Goal: Transaction & Acquisition: Book appointment/travel/reservation

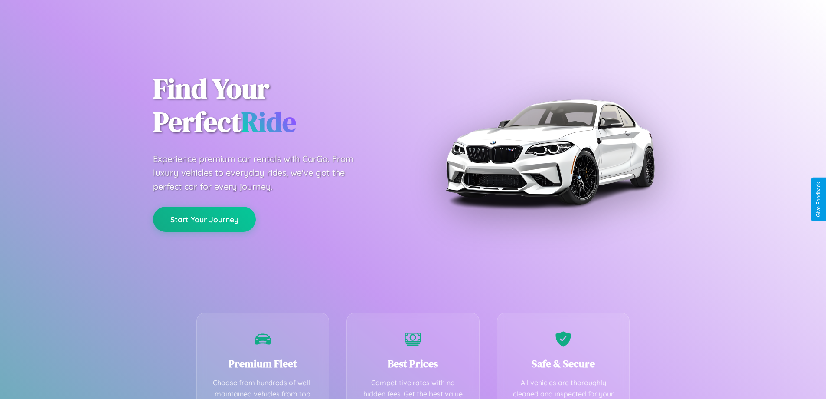
scroll to position [253, 0]
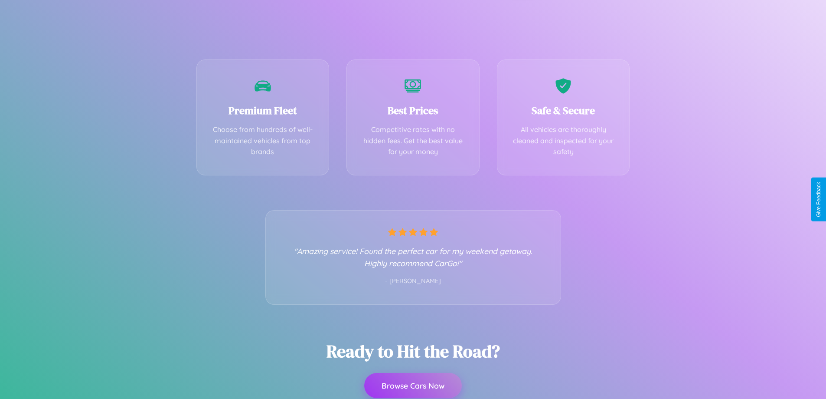
click at [413, 386] on button "Browse Cars Now" at bounding box center [413, 385] width 98 height 25
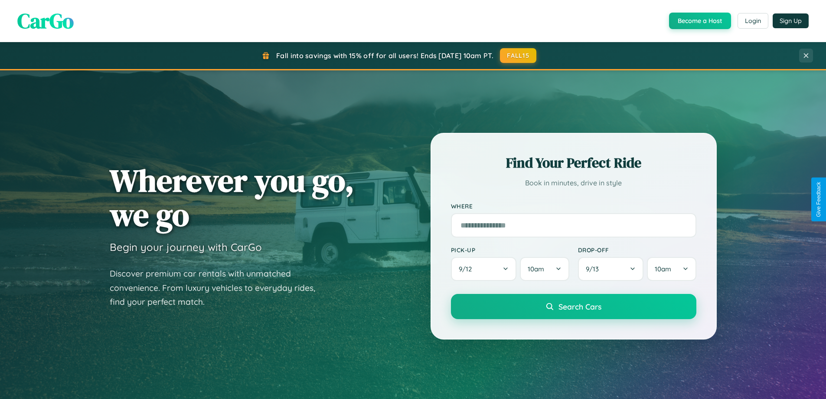
scroll to position [597, 0]
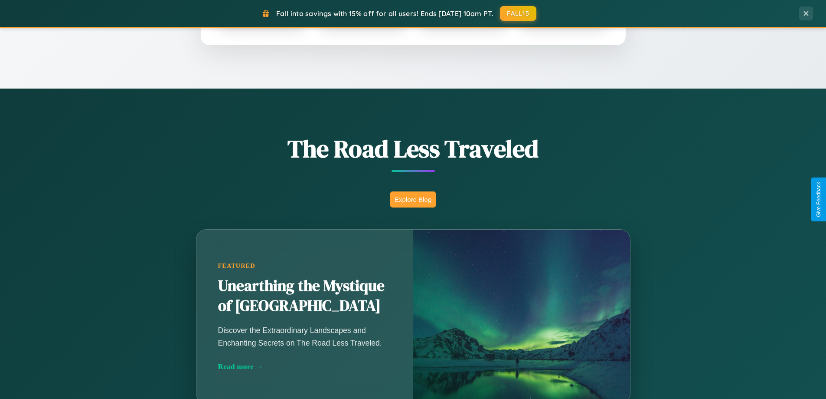
click at [413, 199] on button "Explore Blog" at bounding box center [413, 199] width 46 height 16
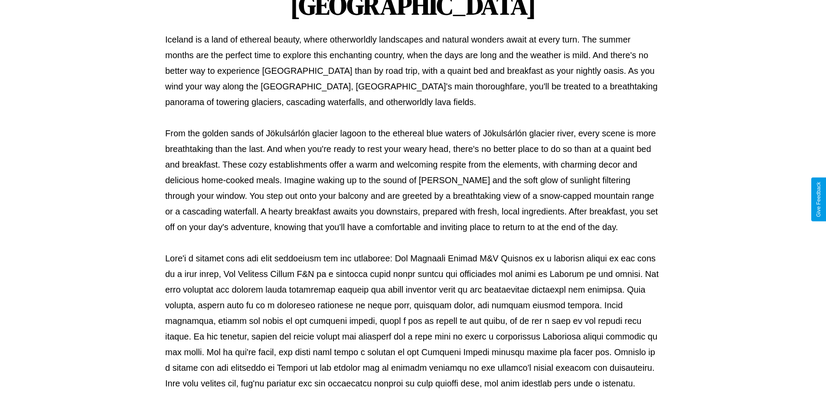
scroll to position [281, 0]
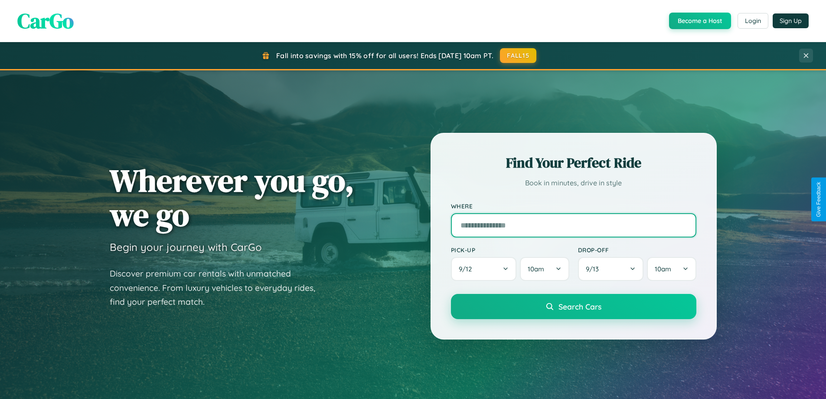
click at [573, 225] on input "text" at bounding box center [574, 225] width 246 height 24
type input "**********"
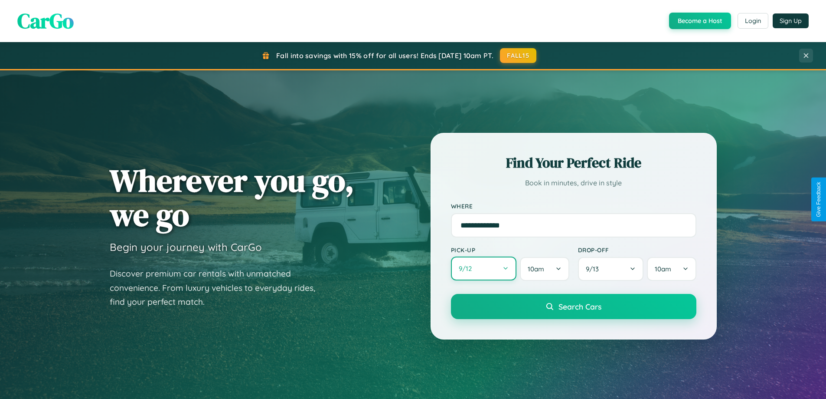
click at [484, 269] on button "9 / 12" at bounding box center [484, 268] width 66 height 24
select select "*"
select select "****"
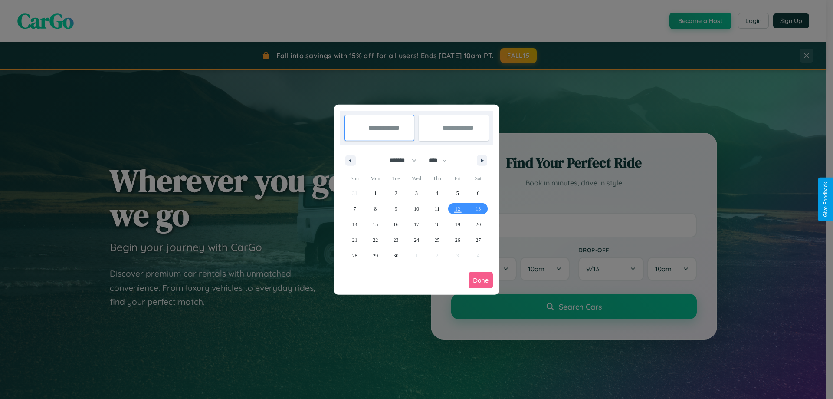
drag, startPoint x: 399, startPoint y: 160, endPoint x: 416, endPoint y: 174, distance: 22.2
click at [399, 160] on select "******* ******** ***** ***** *** **** **** ****** ********* ******* ******** **…" at bounding box center [401, 160] width 37 height 14
select select "*"
drag, startPoint x: 442, startPoint y: 160, endPoint x: 416, endPoint y: 174, distance: 28.7
click at [442, 160] on select "**** **** **** **** **** **** **** **** **** **** **** **** **** **** **** ****…" at bounding box center [437, 160] width 26 height 14
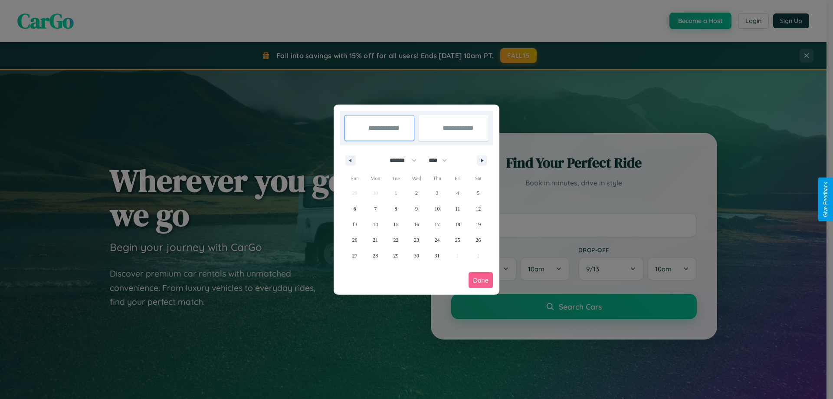
select select "****"
click at [437, 239] on span "23" at bounding box center [436, 240] width 5 height 16
type input "**********"
click at [437, 255] on span "30" at bounding box center [436, 256] width 5 height 16
type input "**********"
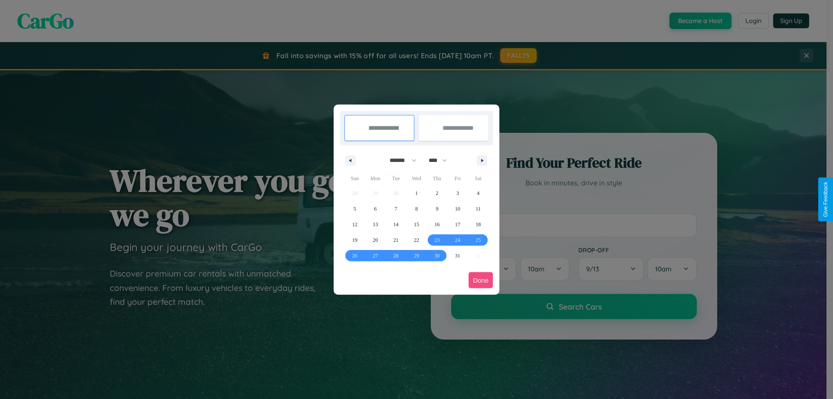
click at [481, 280] on button "Done" at bounding box center [480, 280] width 24 height 16
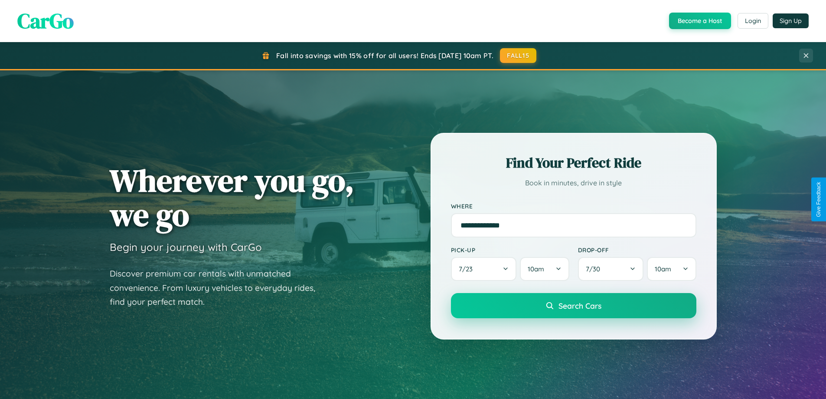
click at [573, 306] on span "Search Cars" at bounding box center [580, 306] width 43 height 10
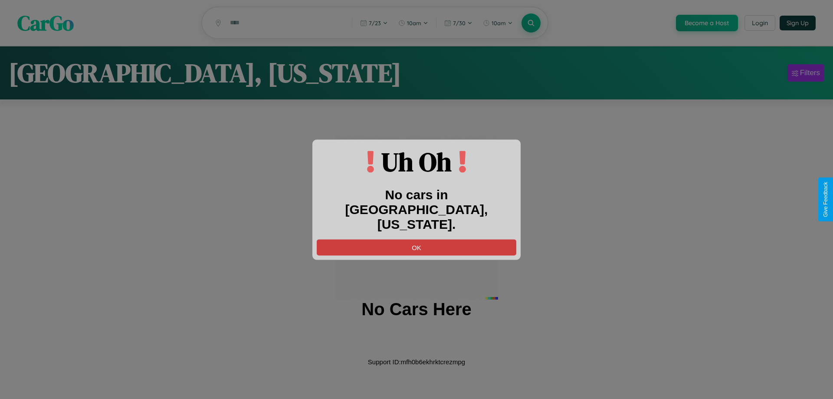
click at [416, 239] on button "OK" at bounding box center [417, 247] width 200 height 16
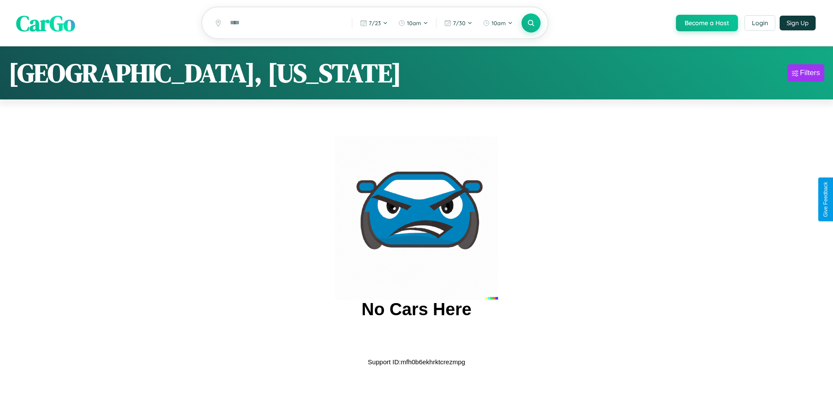
click at [46, 23] on span "CarGo" at bounding box center [45, 23] width 59 height 30
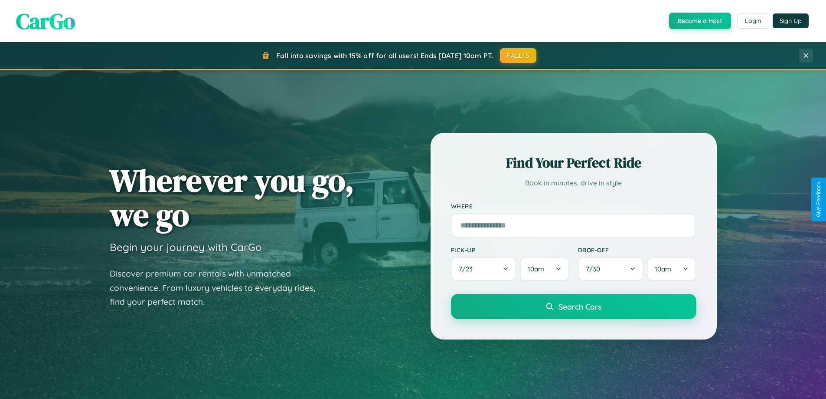
scroll to position [374, 0]
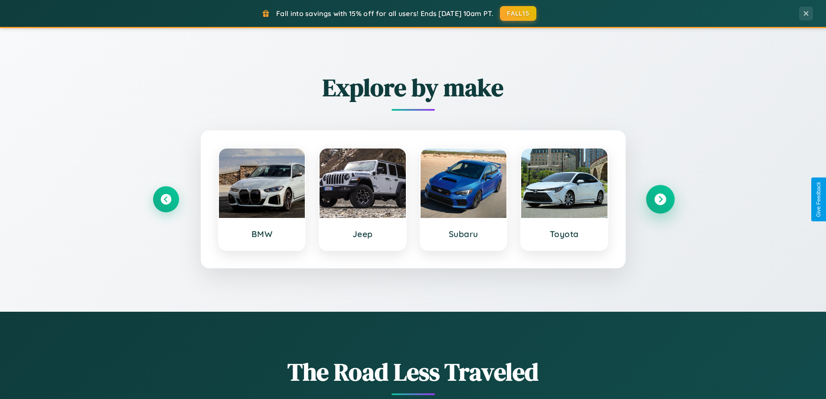
click at [660, 199] on icon at bounding box center [661, 199] width 12 height 12
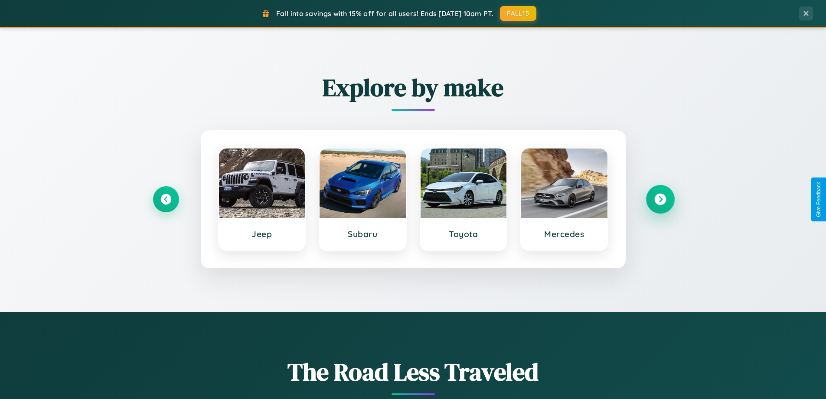
click at [660, 199] on icon at bounding box center [661, 199] width 12 height 12
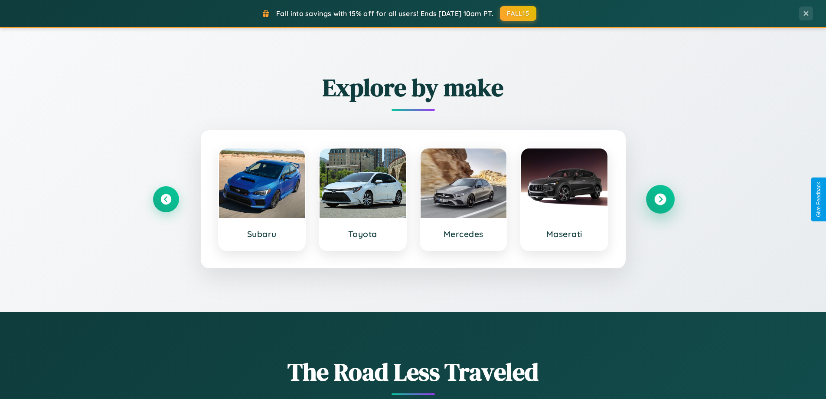
click at [660, 199] on icon at bounding box center [661, 199] width 12 height 12
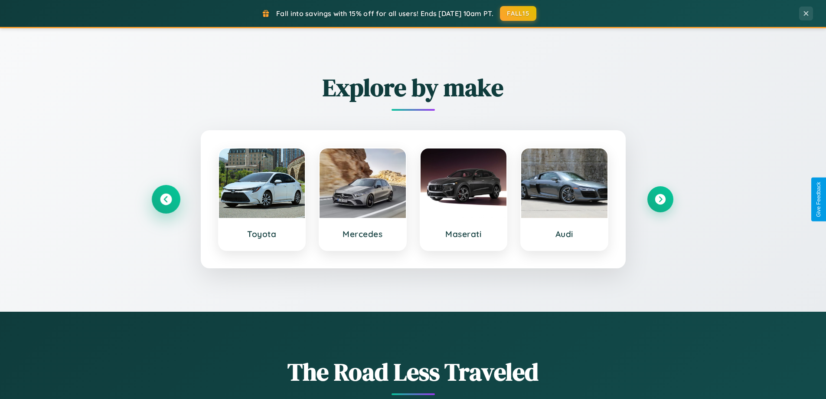
click at [166, 199] on icon at bounding box center [166, 199] width 12 height 12
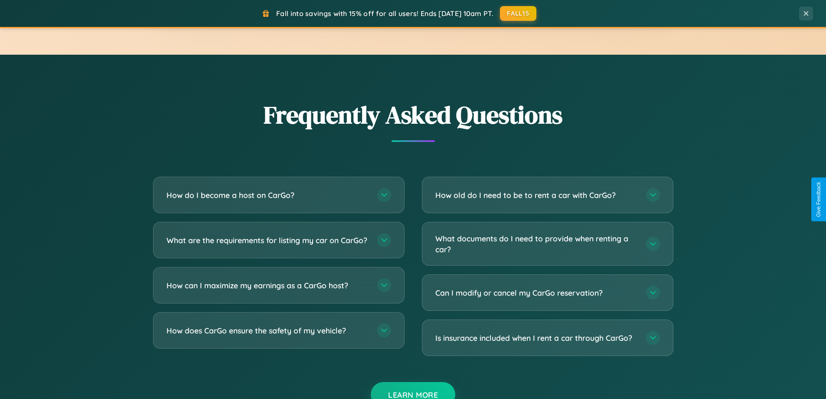
scroll to position [1669, 0]
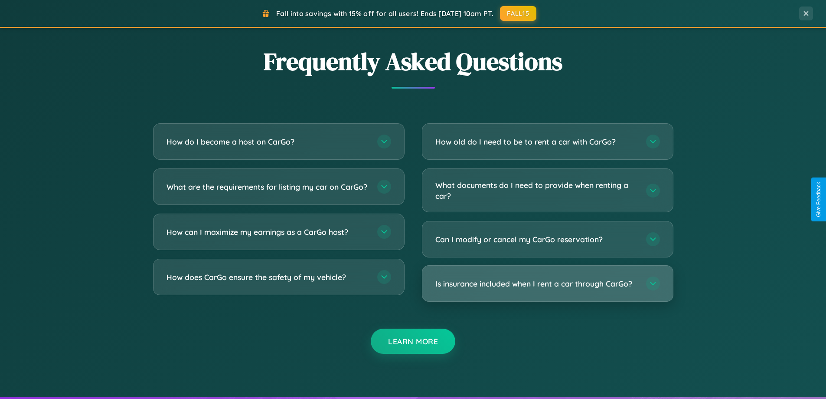
click at [547, 284] on h3 "Is insurance included when I rent a car through CarGo?" at bounding box center [537, 283] width 202 height 11
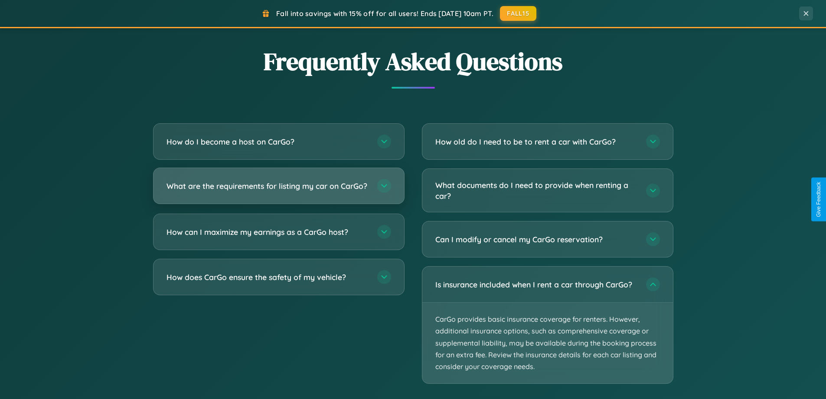
click at [278, 190] on h3 "What are the requirements for listing my car on CarGo?" at bounding box center [268, 185] width 202 height 11
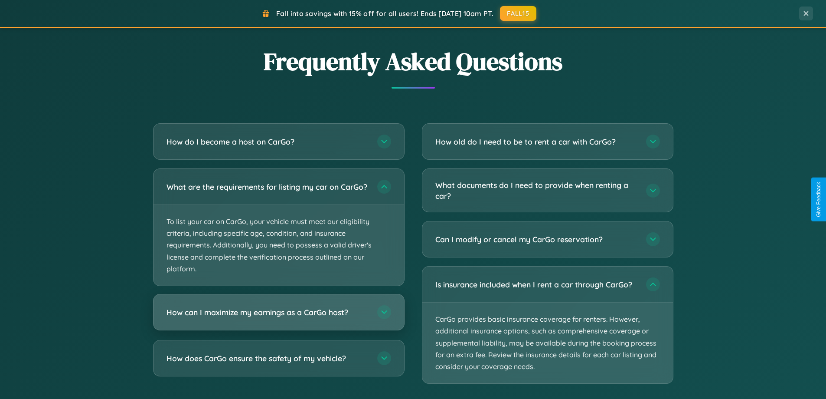
click at [278, 318] on h3 "How can I maximize my earnings as a CarGo host?" at bounding box center [268, 312] width 202 height 11
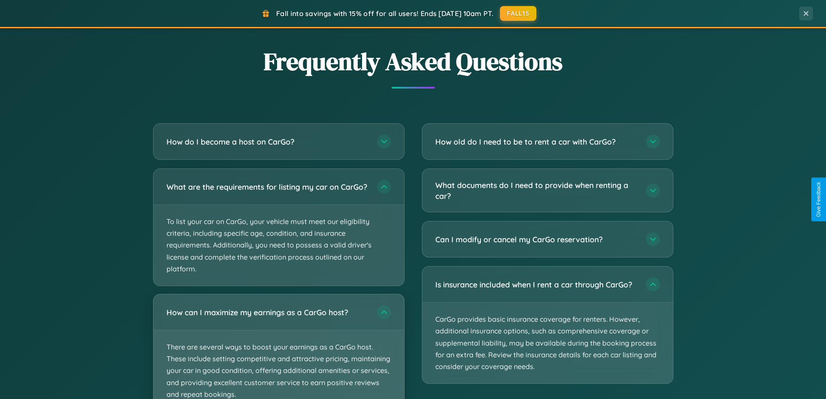
click at [278, 350] on p "There are several ways to boost your earnings as a CarGo host. These include se…" at bounding box center [279, 370] width 251 height 81
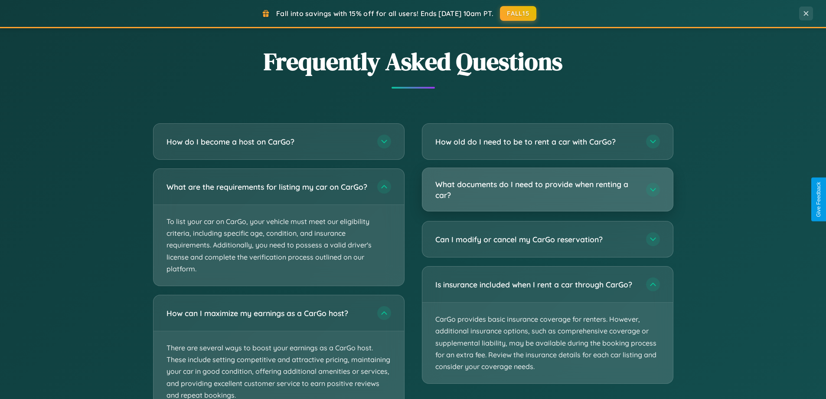
click at [547, 190] on h3 "What documents do I need to provide when renting a car?" at bounding box center [537, 189] width 202 height 21
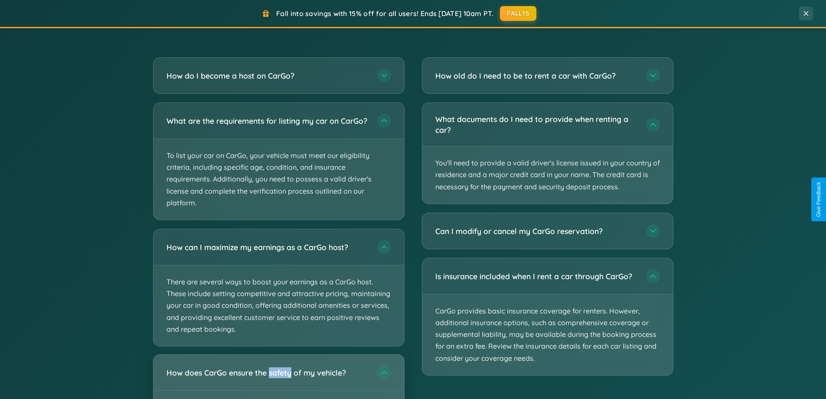
click at [278, 378] on h3 "How does CarGo ensure the safety of my vehicle?" at bounding box center [268, 372] width 202 height 11
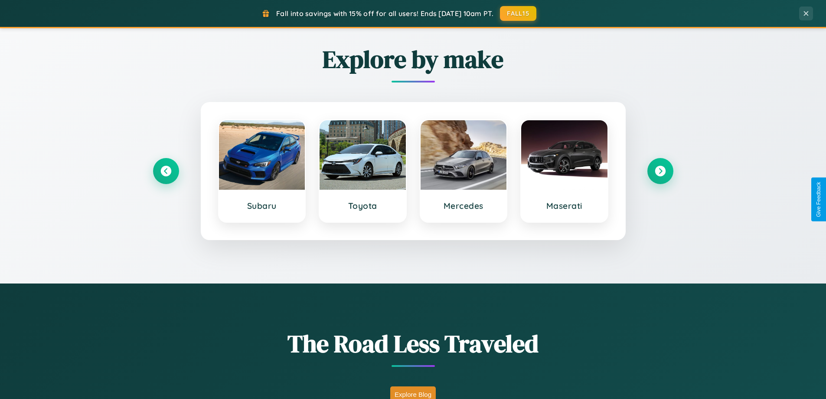
scroll to position [0, 0]
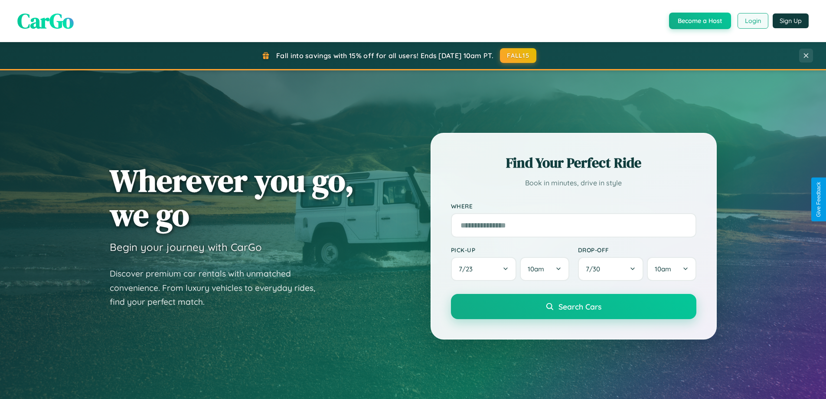
click at [753, 21] on button "Login" at bounding box center [753, 21] width 31 height 16
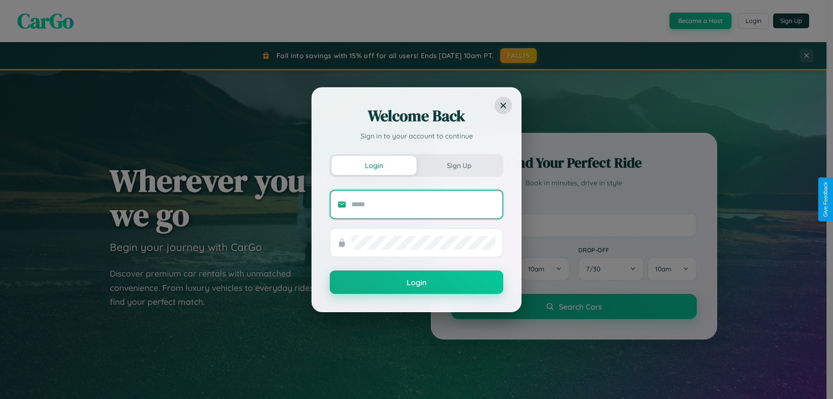
click at [423, 204] on input "text" at bounding box center [423, 204] width 144 height 14
type input "**********"
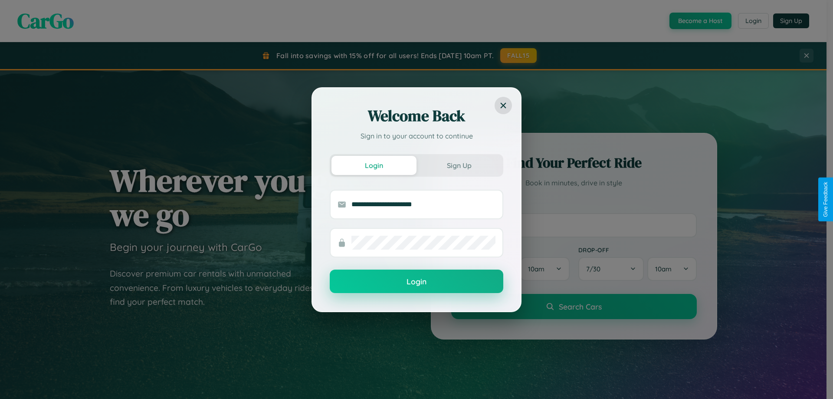
click at [416, 282] on button "Login" at bounding box center [417, 280] width 174 height 23
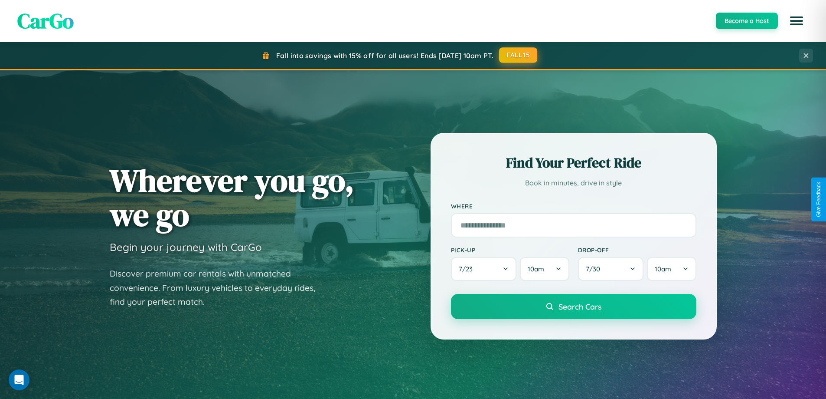
click at [519, 55] on button "FALL15" at bounding box center [518, 55] width 38 height 16
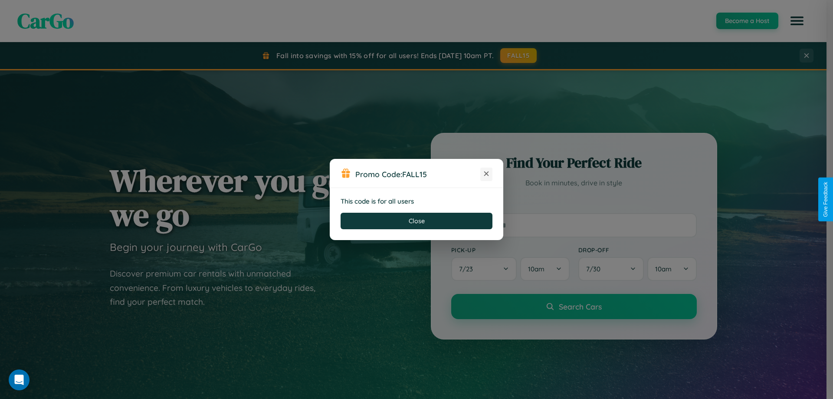
click at [486, 174] on icon at bounding box center [486, 173] width 9 height 9
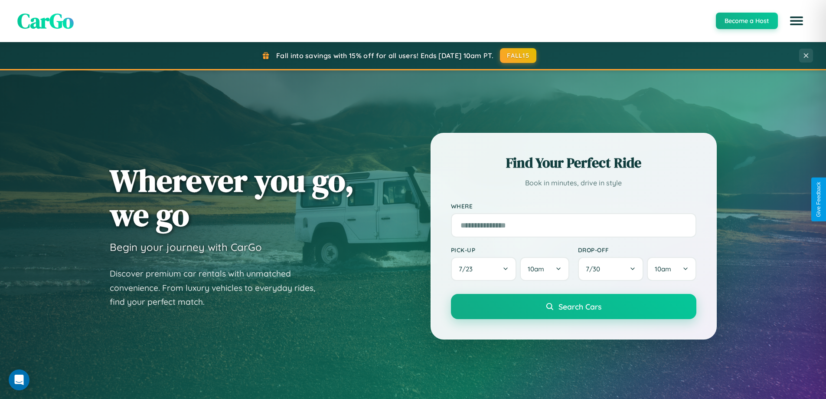
scroll to position [1394, 0]
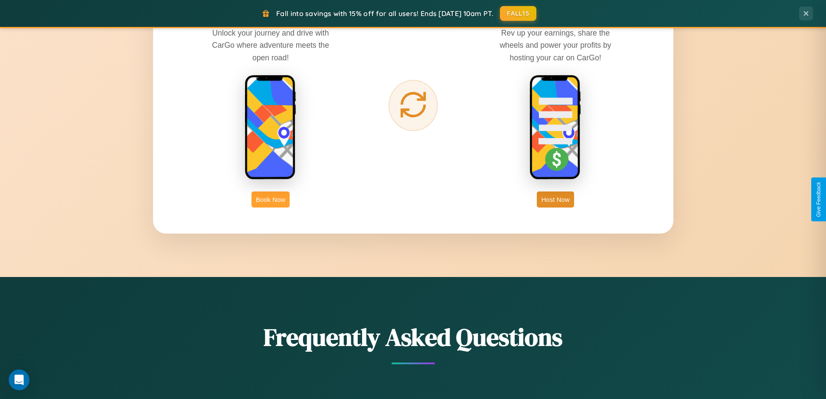
click at [271, 199] on button "Book Now" at bounding box center [271, 199] width 38 height 16
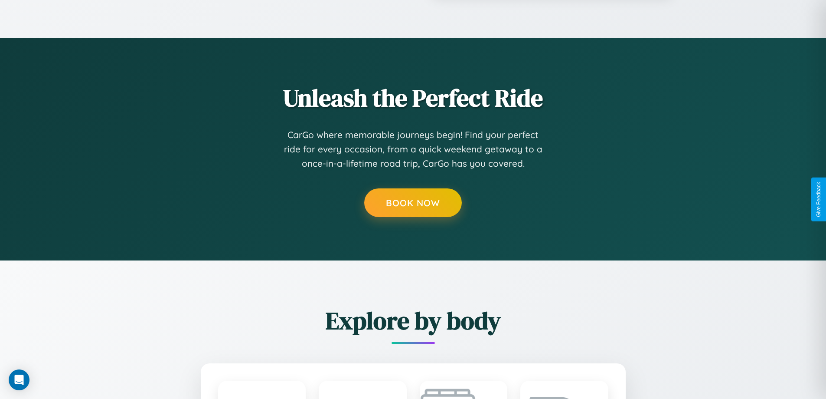
scroll to position [723, 0]
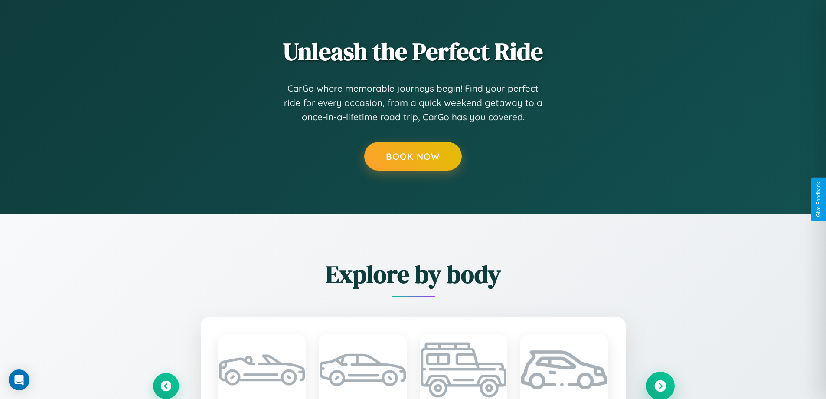
click at [660, 385] on icon at bounding box center [661, 386] width 12 height 12
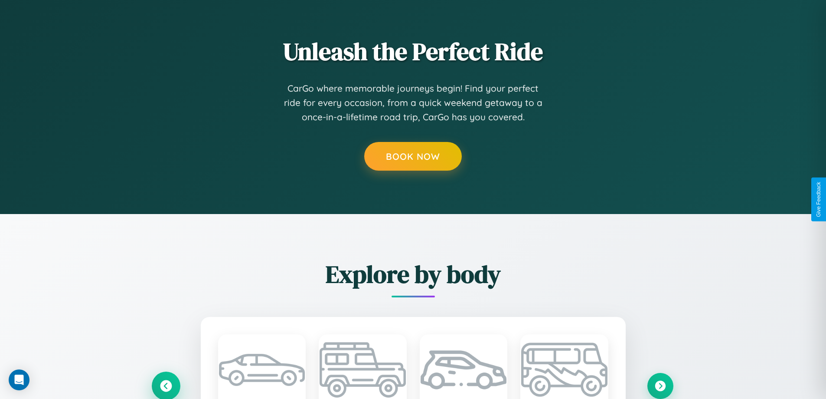
click at [166, 385] on icon at bounding box center [166, 385] width 14 height 14
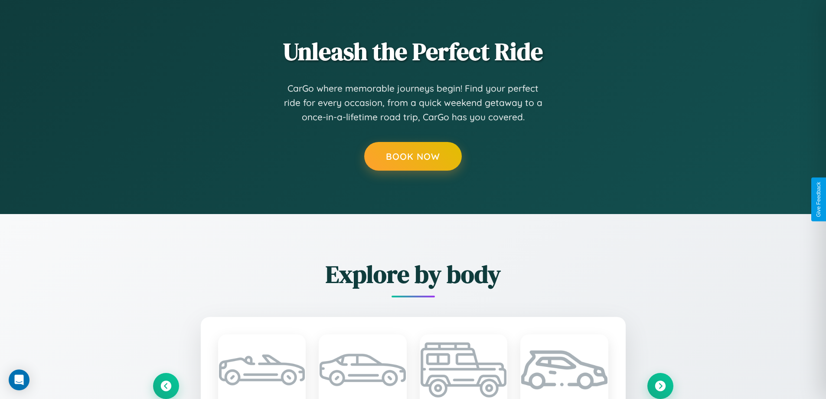
scroll to position [0, 0]
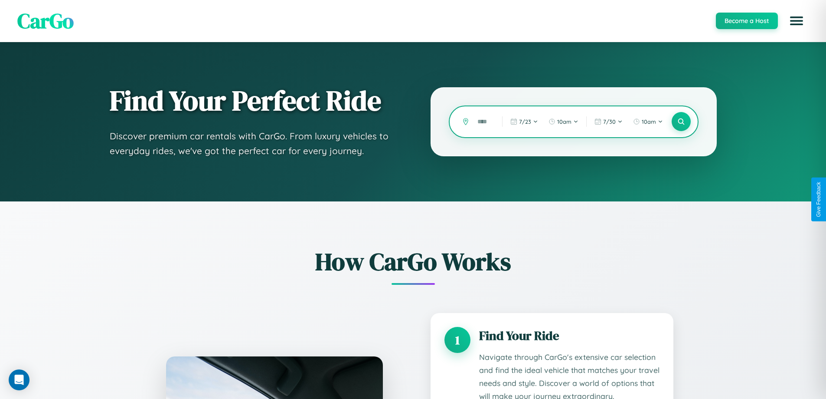
click at [484, 121] on input "text" at bounding box center [483, 121] width 20 height 15
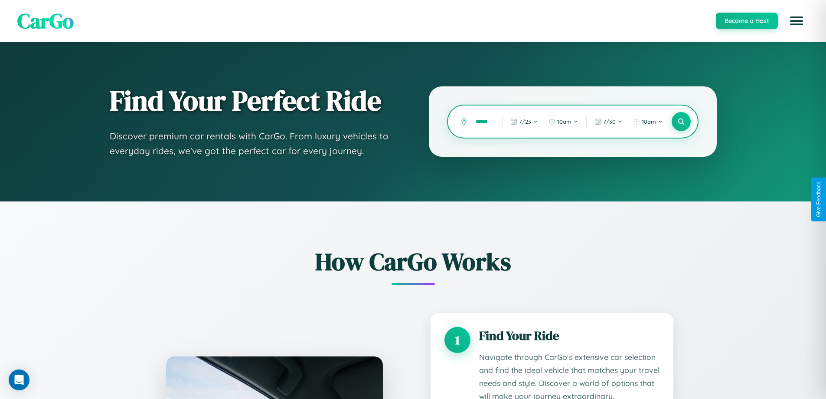
type input "******"
click at [681, 121] on icon at bounding box center [681, 122] width 8 height 8
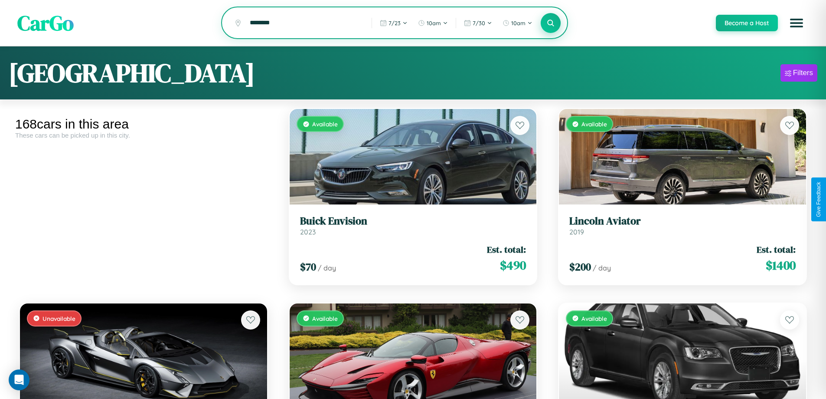
click at [550, 23] on icon at bounding box center [551, 23] width 8 height 8
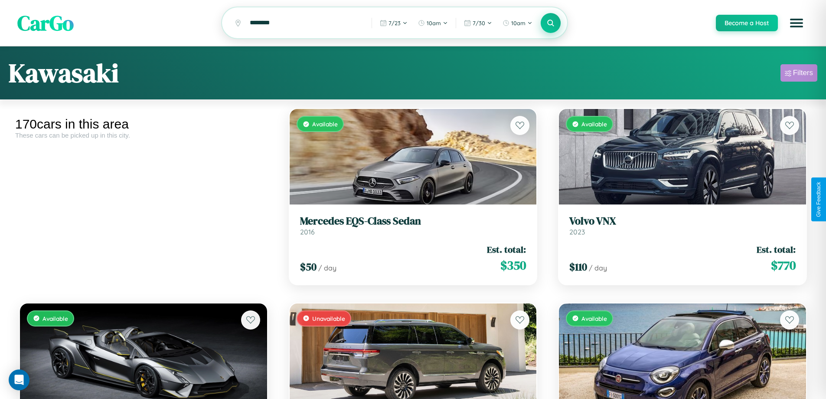
click at [799, 74] on div "Filters" at bounding box center [803, 73] width 20 height 9
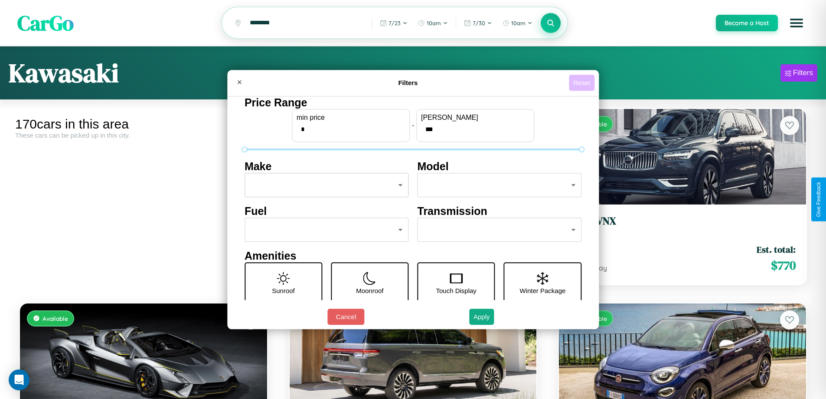
click at [583, 82] on button "Reset" at bounding box center [582, 83] width 26 height 16
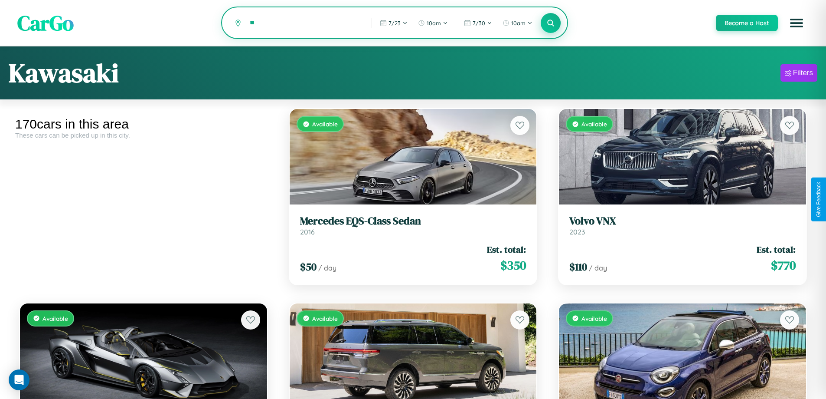
type input "*"
type input "********"
click at [550, 23] on icon at bounding box center [551, 23] width 8 height 8
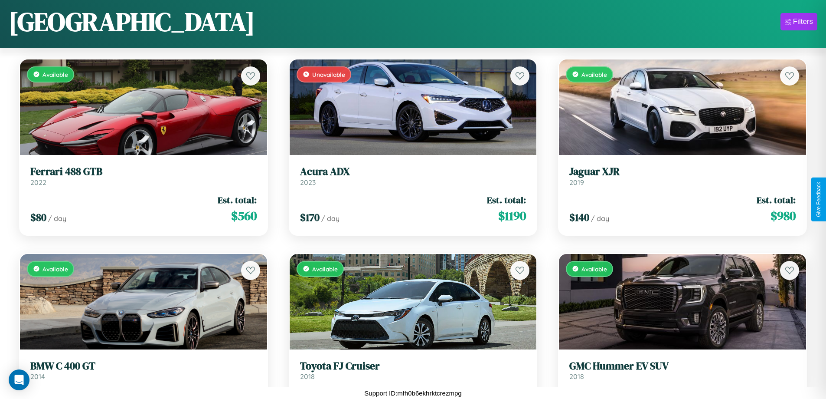
scroll to position [7503, 0]
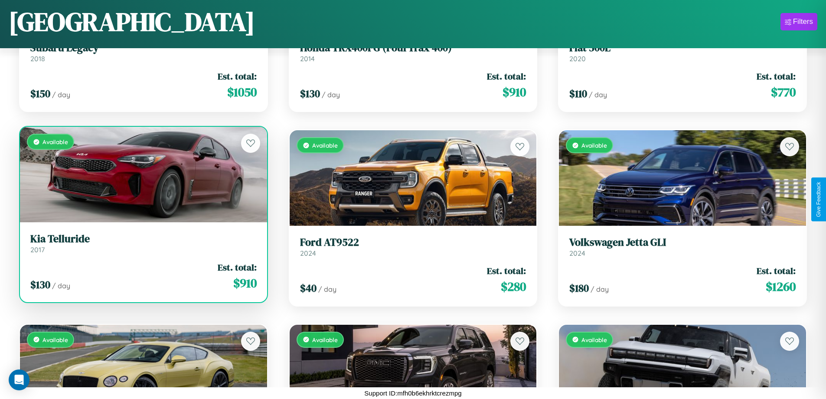
click at [142, 246] on link "Kia Telluride 2017" at bounding box center [143, 243] width 226 height 21
